Goal: Communication & Community: Answer question/provide support

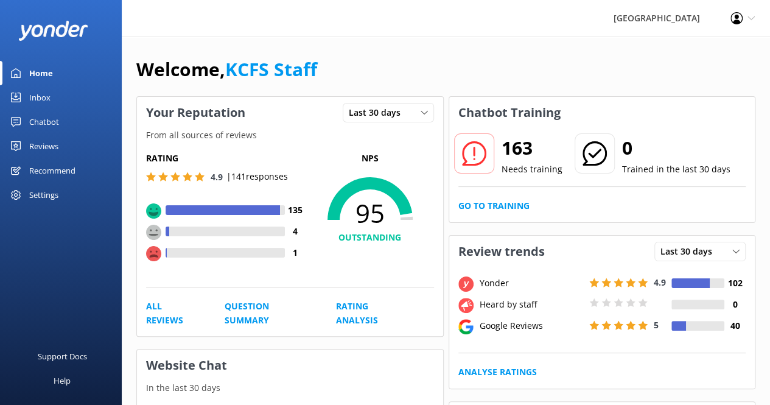
drag, startPoint x: 0, startPoint y: 0, endPoint x: 59, endPoint y: 102, distance: 118.1
click at [59, 102] on link "Inbox" at bounding box center [61, 97] width 122 height 24
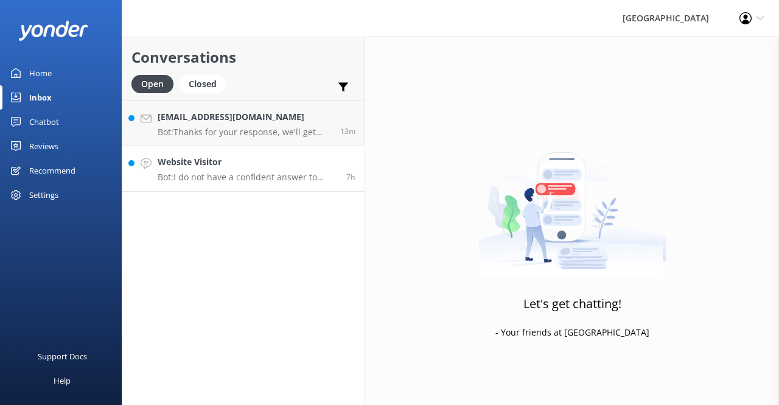
click at [239, 166] on h4 "Website Visitor" at bounding box center [248, 161] width 180 height 13
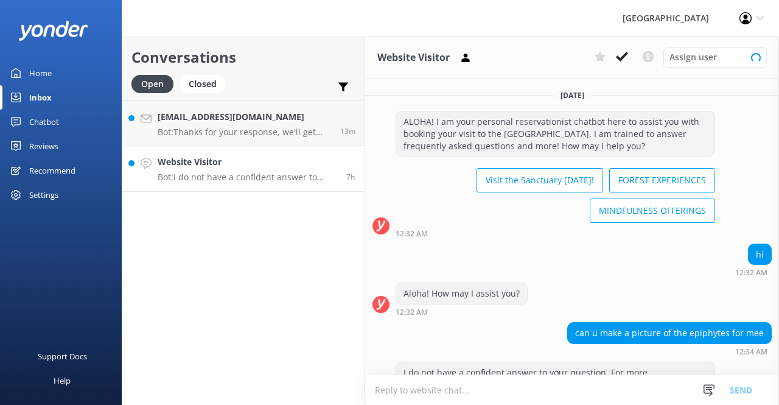
scroll to position [72, 0]
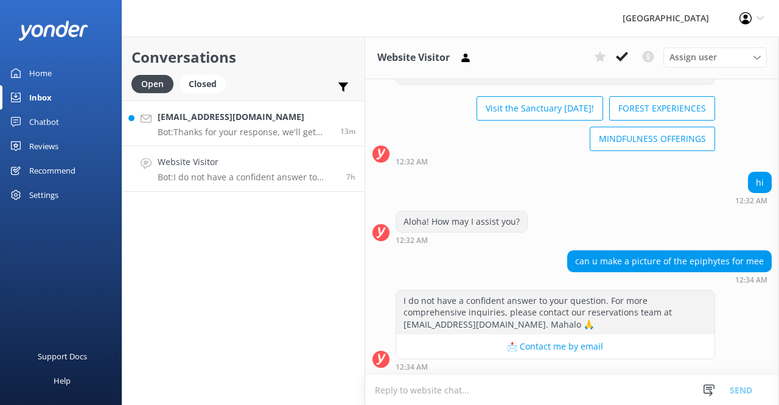
click at [240, 135] on p "Bot: Thanks for your response, we'll get back to you as soon as we can during o…" at bounding box center [245, 132] width 174 height 11
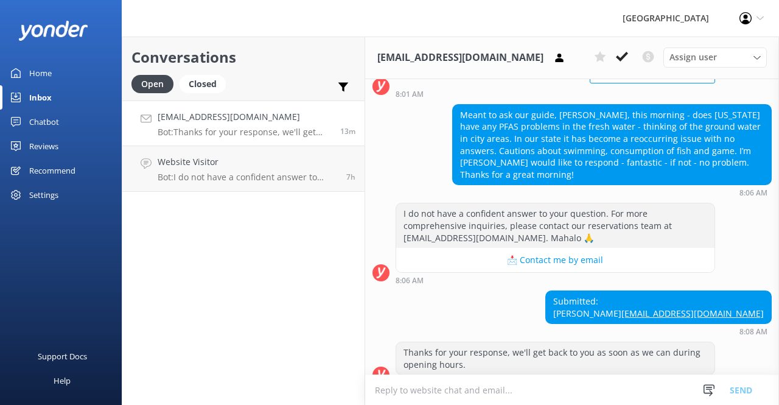
scroll to position [139, 0]
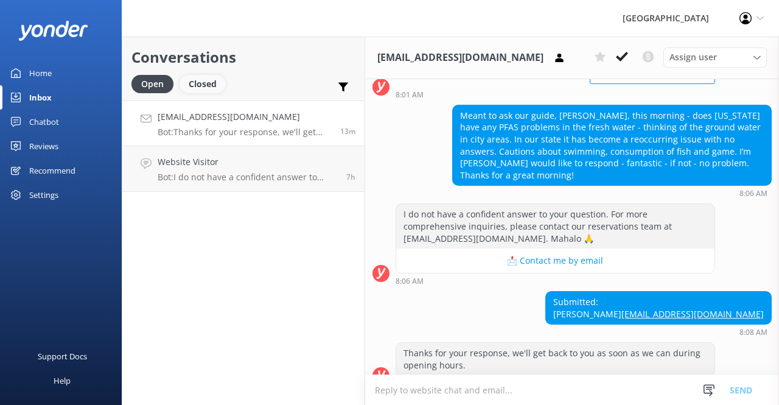
click at [201, 88] on div "Closed" at bounding box center [203, 84] width 46 height 18
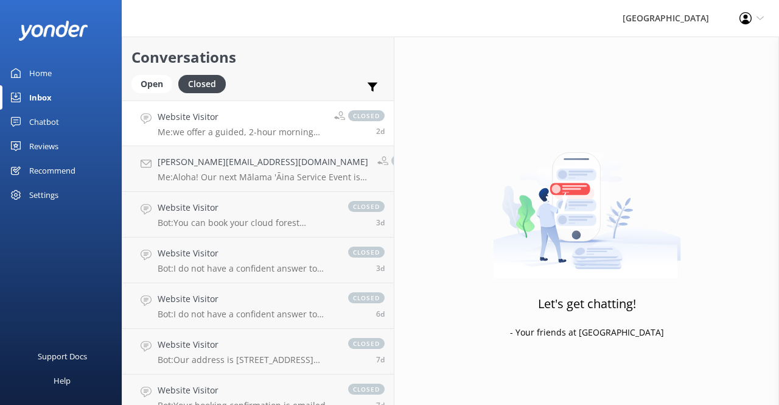
click at [219, 138] on link "Website Visitor Me: we offer a guided, 2-hour morning birding tour. Our birding…" at bounding box center [258, 123] width 272 height 46
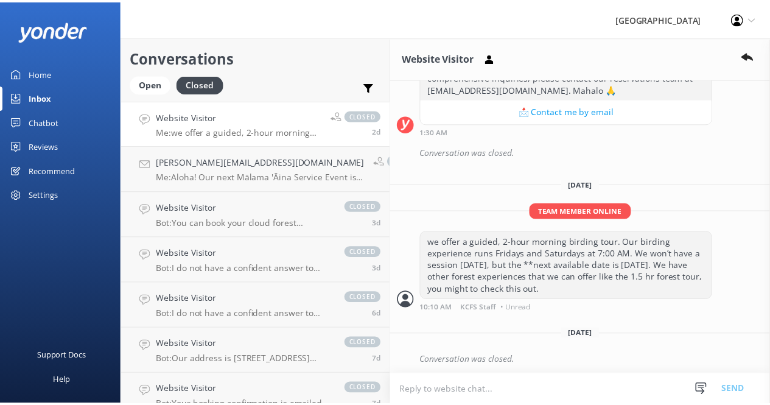
scroll to position [238, 0]
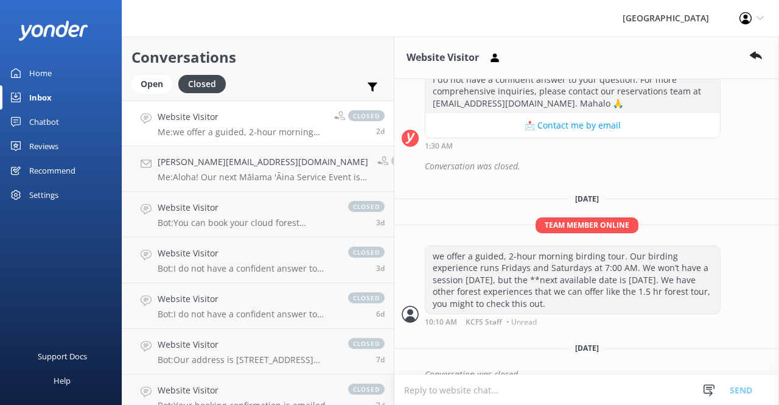
click at [45, 144] on div "Reviews" at bounding box center [43, 146] width 29 height 24
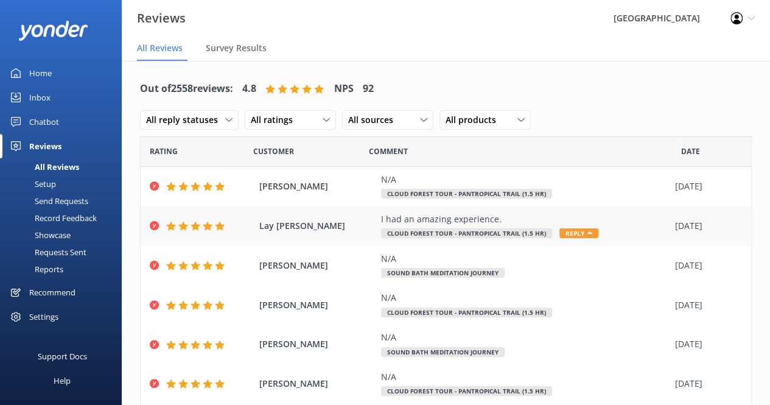
click at [580, 234] on span "Reply" at bounding box center [578, 233] width 39 height 10
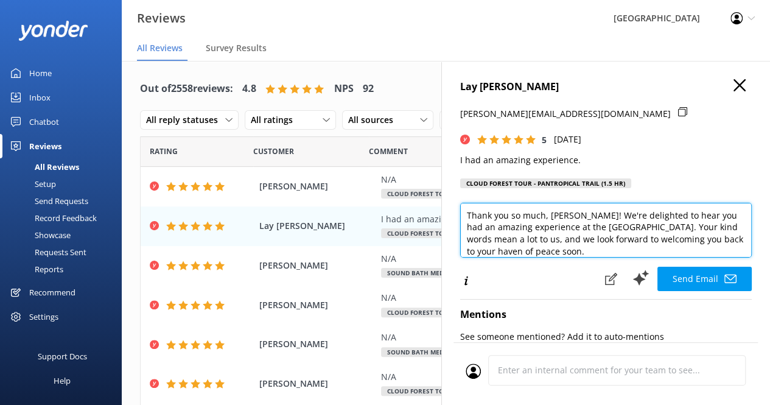
scroll to position [6, 0]
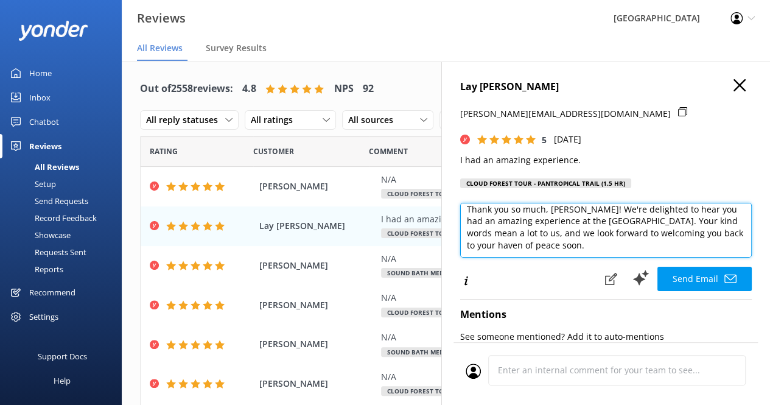
drag, startPoint x: 700, startPoint y: 238, endPoint x: 717, endPoint y: 248, distance: 20.2
click at [718, 249] on textarea "Thank you so much, [PERSON_NAME]! We're delighted to hear you had an amazing ex…" at bounding box center [606, 230] width 292 height 55
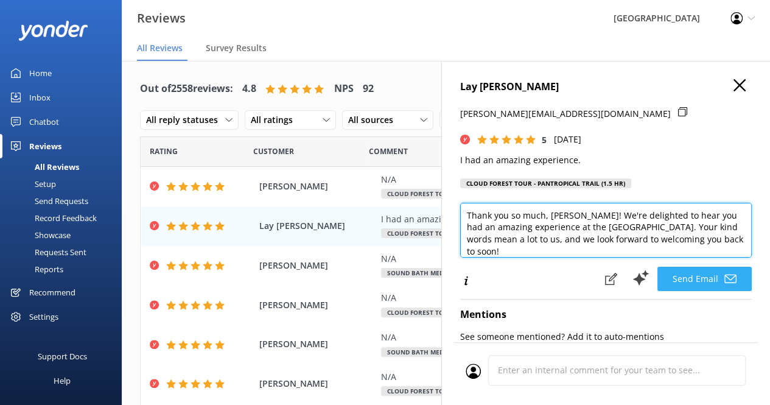
type textarea "Thank you so much, [PERSON_NAME]! We're delighted to hear you had an amazing ex…"
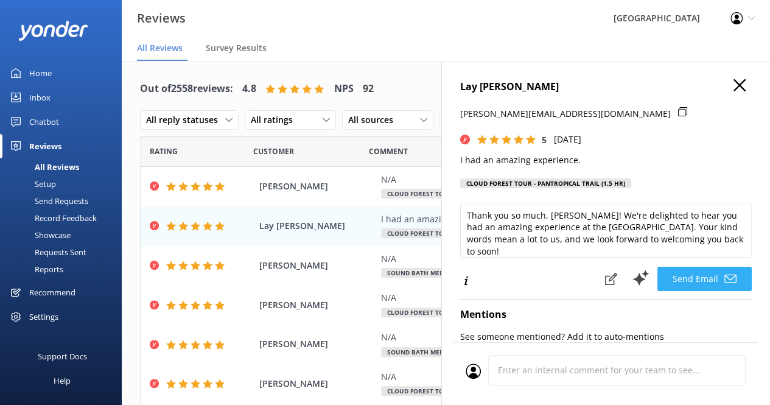
click at [695, 285] on button "Send Email" at bounding box center [705, 279] width 94 height 24
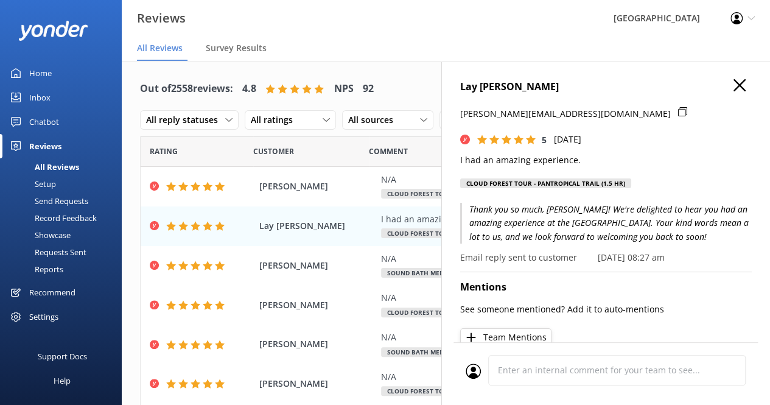
click at [736, 88] on h4 "Lay [PERSON_NAME]" at bounding box center [606, 87] width 292 height 16
click at [734, 86] on icon "button" at bounding box center [740, 85] width 12 height 12
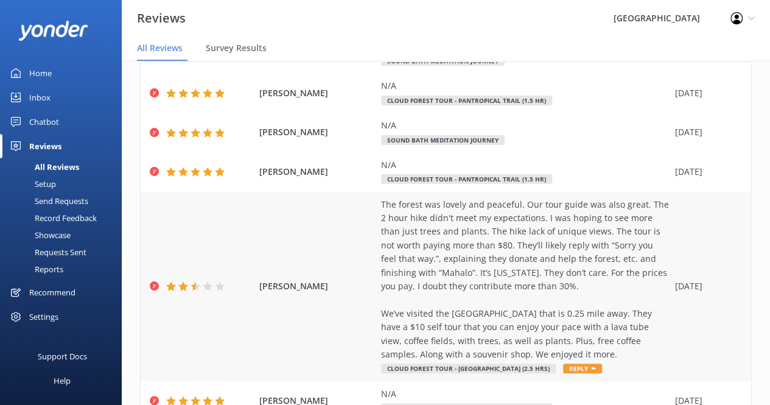
scroll to position [212, 0]
drag, startPoint x: 380, startPoint y: 201, endPoint x: 647, endPoint y: 355, distance: 307.9
click at [647, 355] on div "[PERSON_NAME] The forest was lovely and peaceful. Our tour guide was also great…" at bounding box center [446, 286] width 611 height 189
copy div "The forest was lovely and peaceful. Our tour guide was also great. The 2 hour h…"
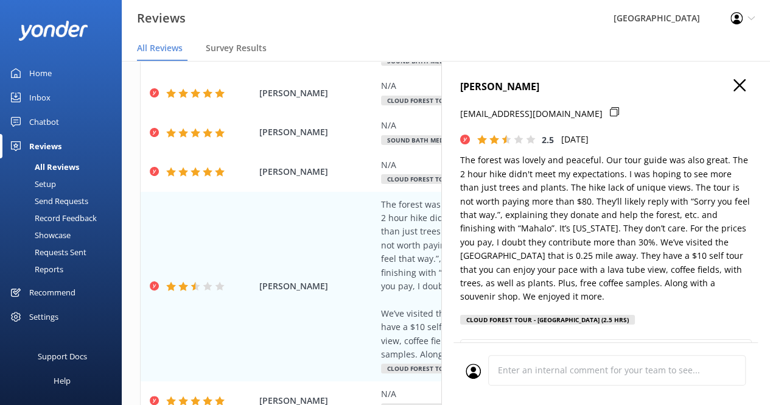
drag, startPoint x: 662, startPoint y: 300, endPoint x: 452, endPoint y: 165, distance: 249.8
click at [452, 165] on div "[PERSON_NAME] [EMAIL_ADDRESS][DOMAIN_NAME] 2.5 [DATE] The forest was lovely and…" at bounding box center [605, 263] width 329 height 405
copy div "The forest was lovely and peaceful. Our tour guide was also great. The 2 hour h…"
type textarea "[PERSON_NAME], Thank you for sharing your feedback and for joining us in the Sa…"
copy div "The forest was lovely and peaceful. Our tour guide was also great. The 2 hour h…"
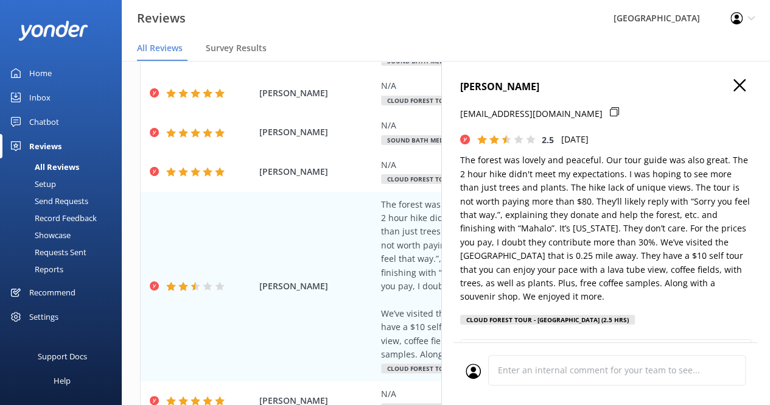
click at [732, 94] on h4 "[PERSON_NAME]" at bounding box center [606, 87] width 292 height 16
click at [734, 89] on icon "button" at bounding box center [740, 85] width 12 height 12
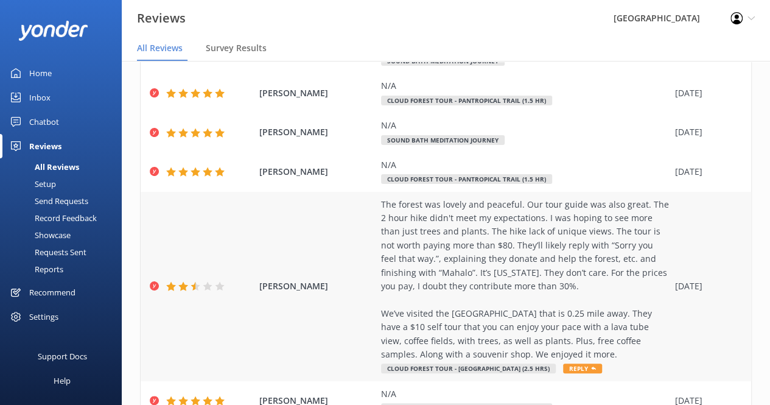
click at [521, 226] on div "The forest was lovely and peaceful. Our tour guide was also great. The 2 hour h…" at bounding box center [525, 280] width 288 height 164
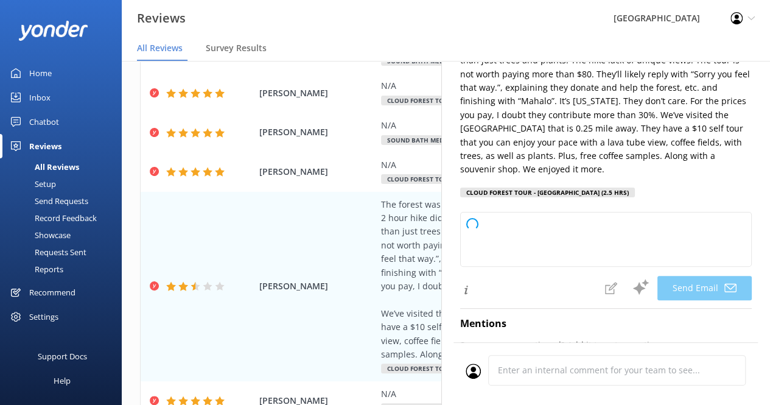
scroll to position [132, 0]
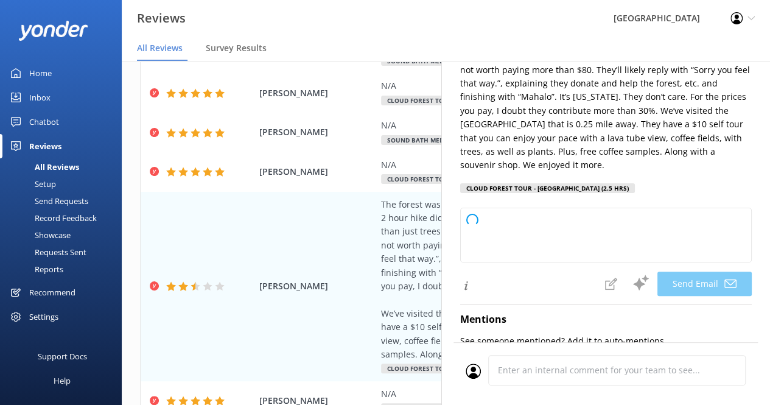
type textarea "[PERSON_NAME], Thank you for sharing your feedback and for joining us at the Sa…"
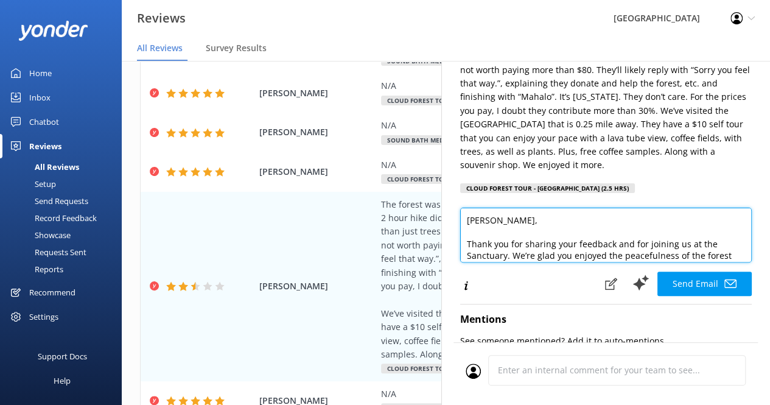
click at [645, 236] on textarea "[PERSON_NAME], Thank you for sharing your feedback and for joining us at the Sa…" at bounding box center [606, 235] width 292 height 55
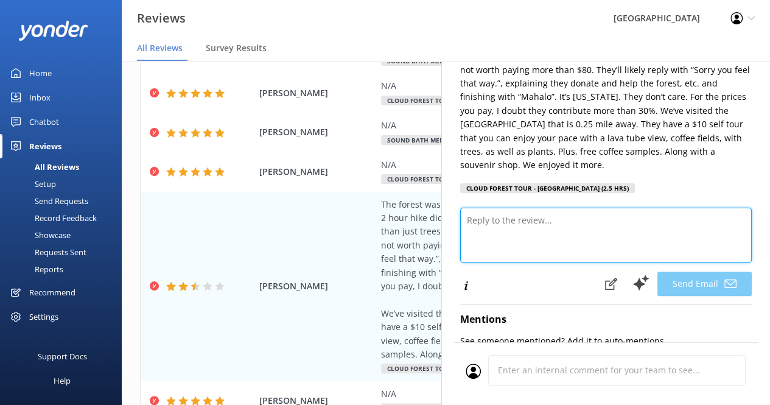
type textarea "[PERSON_NAME], Thank you for sharing your feedback and for joining us at the Sa…"
paste textarea "Lorem, ips dolors ame consec adi elit se doeiu temp incididunt. Ut’la etdol mag…"
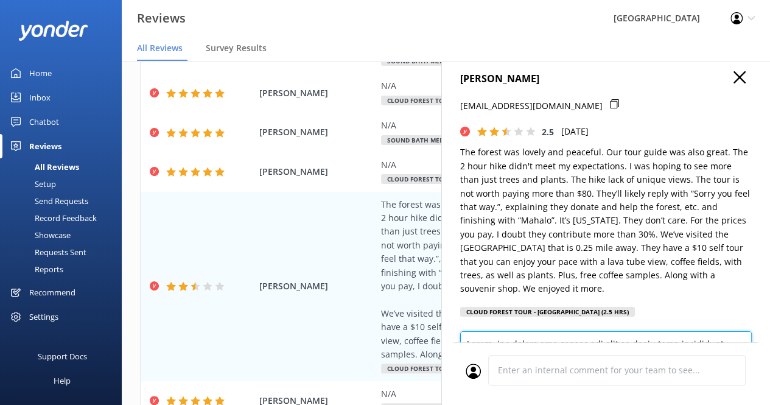
scroll to position [74, 0]
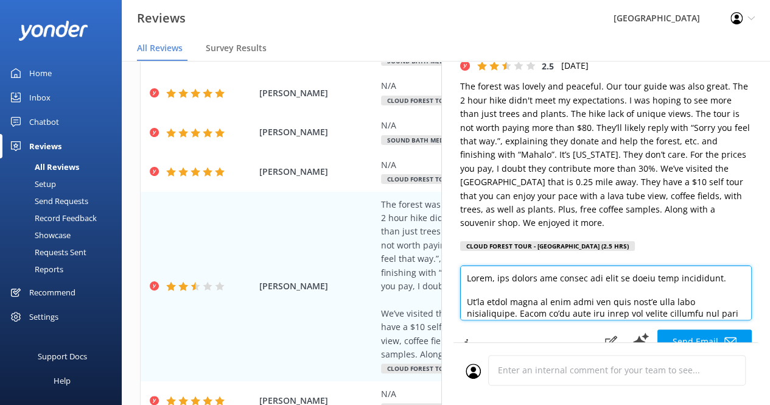
click at [489, 279] on textarea at bounding box center [606, 292] width 292 height 55
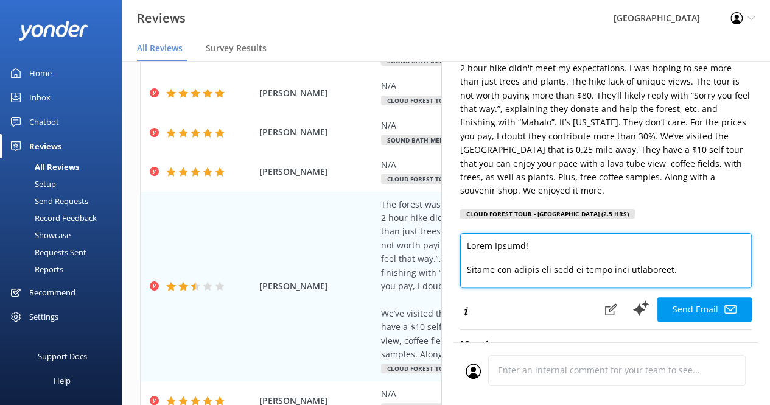
scroll to position [114, 0]
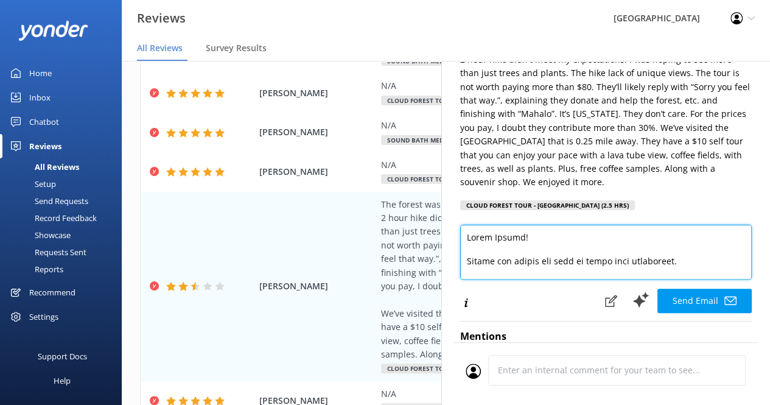
click at [564, 273] on textarea at bounding box center [606, 252] width 292 height 55
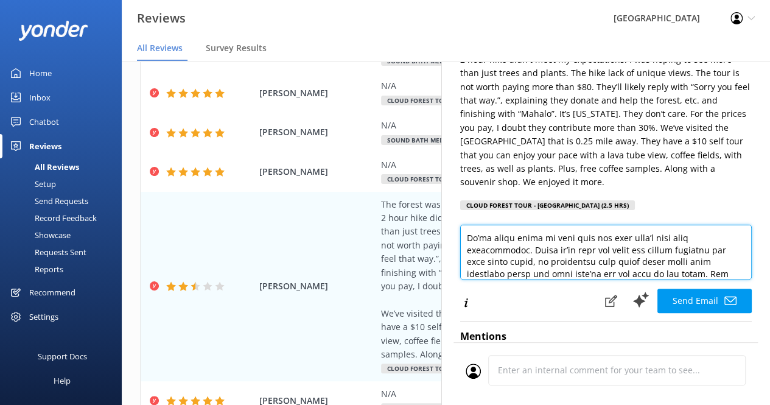
scroll to position [59, 0]
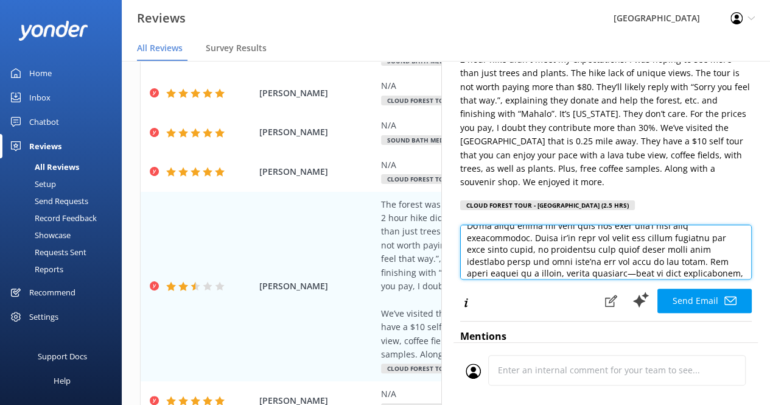
click at [689, 259] on textarea at bounding box center [606, 252] width 292 height 55
click at [675, 266] on textarea at bounding box center [606, 252] width 292 height 55
click at [643, 262] on textarea at bounding box center [606, 252] width 292 height 55
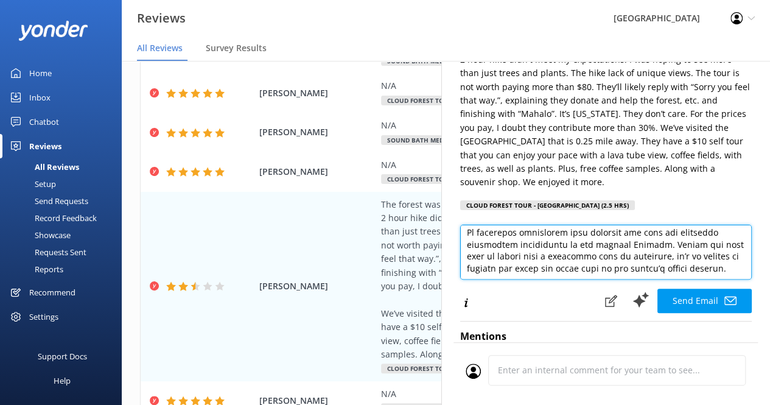
scroll to position [236, 0]
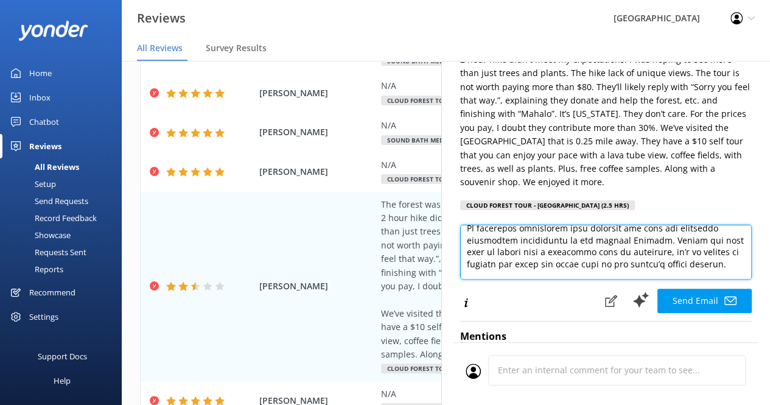
click at [654, 253] on textarea at bounding box center [606, 252] width 292 height 55
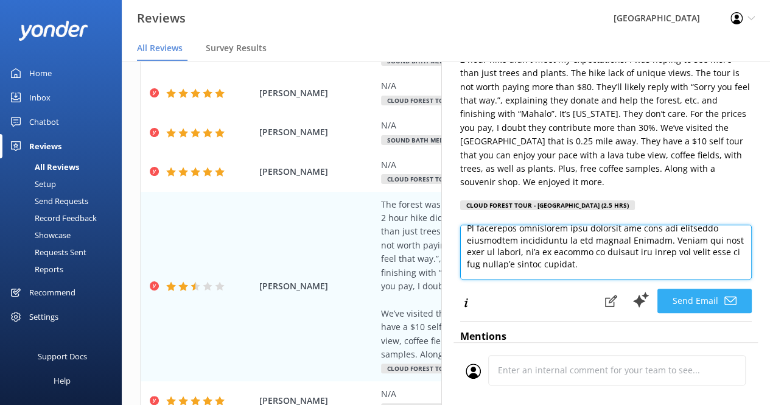
type textarea "Lorem Ipsumd! Sitame con adipis eli sedd ei tempo inci utlaboreet. Do’ma aliqu …"
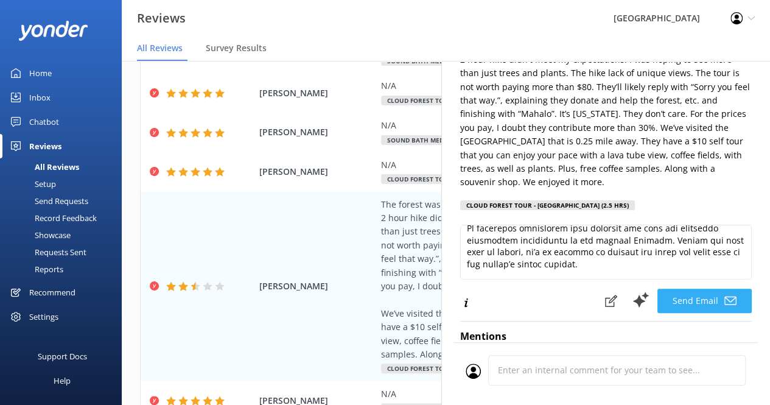
click at [682, 296] on button "Send Email" at bounding box center [705, 301] width 94 height 24
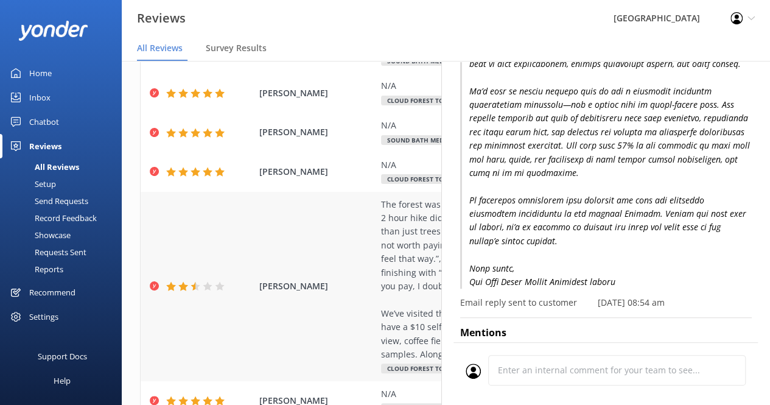
scroll to position [346, 0]
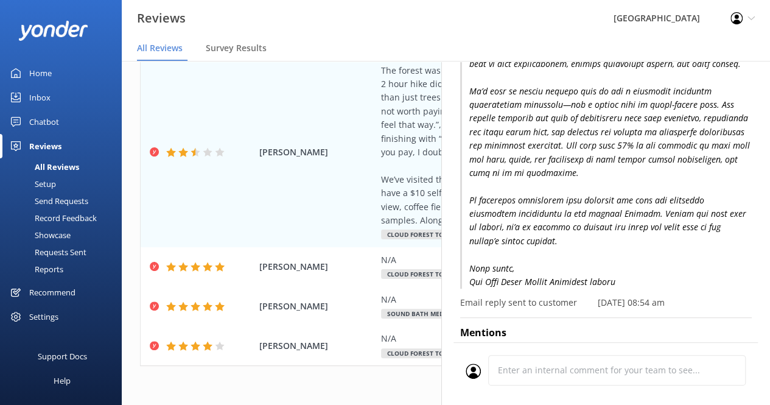
click at [332, 379] on div "1 2 3 4 5 6 7 8 9 10 ..." at bounding box center [446, 391] width 612 height 27
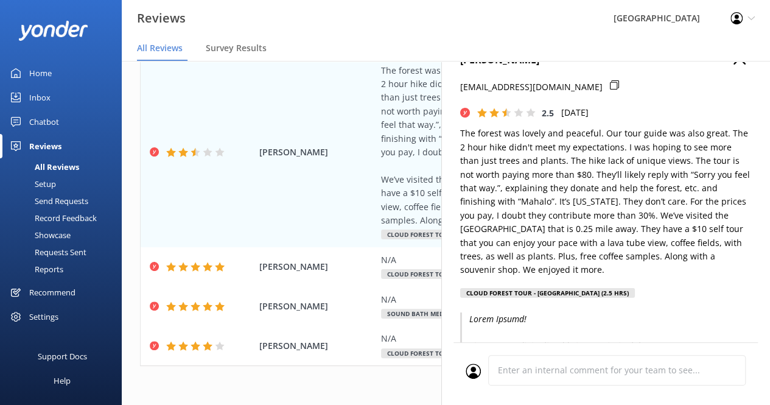
scroll to position [0, 0]
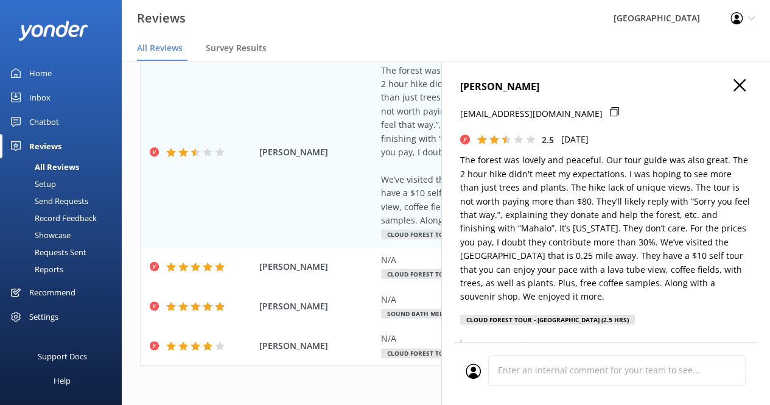
click at [734, 88] on icon "button" at bounding box center [740, 85] width 12 height 12
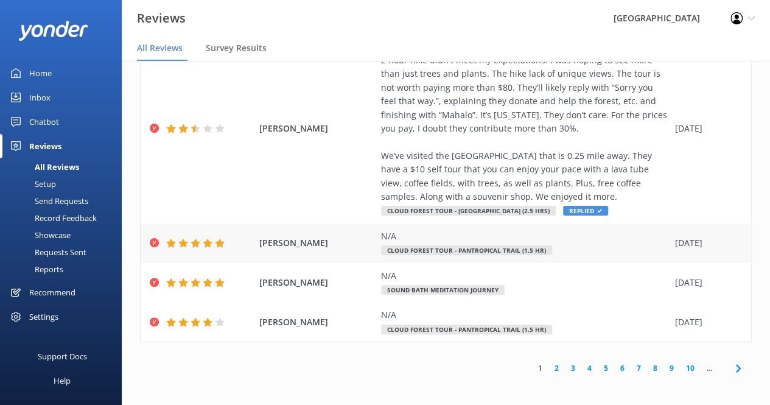
scroll to position [24, 0]
click at [549, 370] on link "2" at bounding box center [557, 368] width 16 height 12
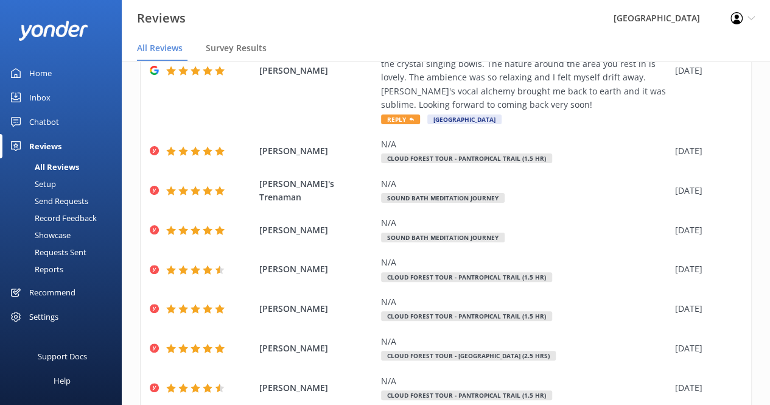
scroll to position [278, 0]
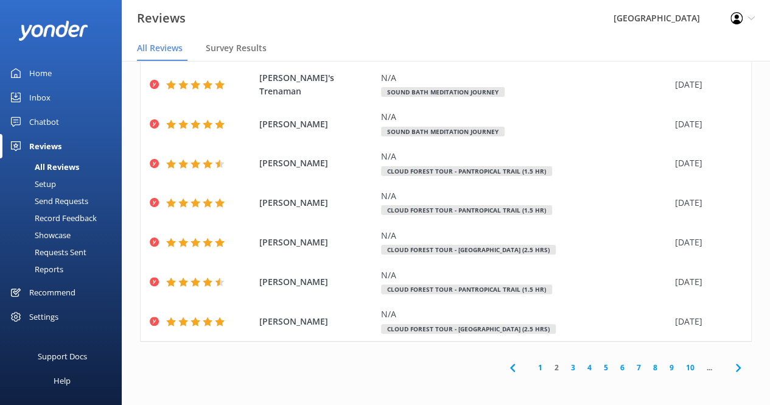
click at [567, 372] on link "3" at bounding box center [573, 368] width 16 height 12
